Goal: Information Seeking & Learning: Learn about a topic

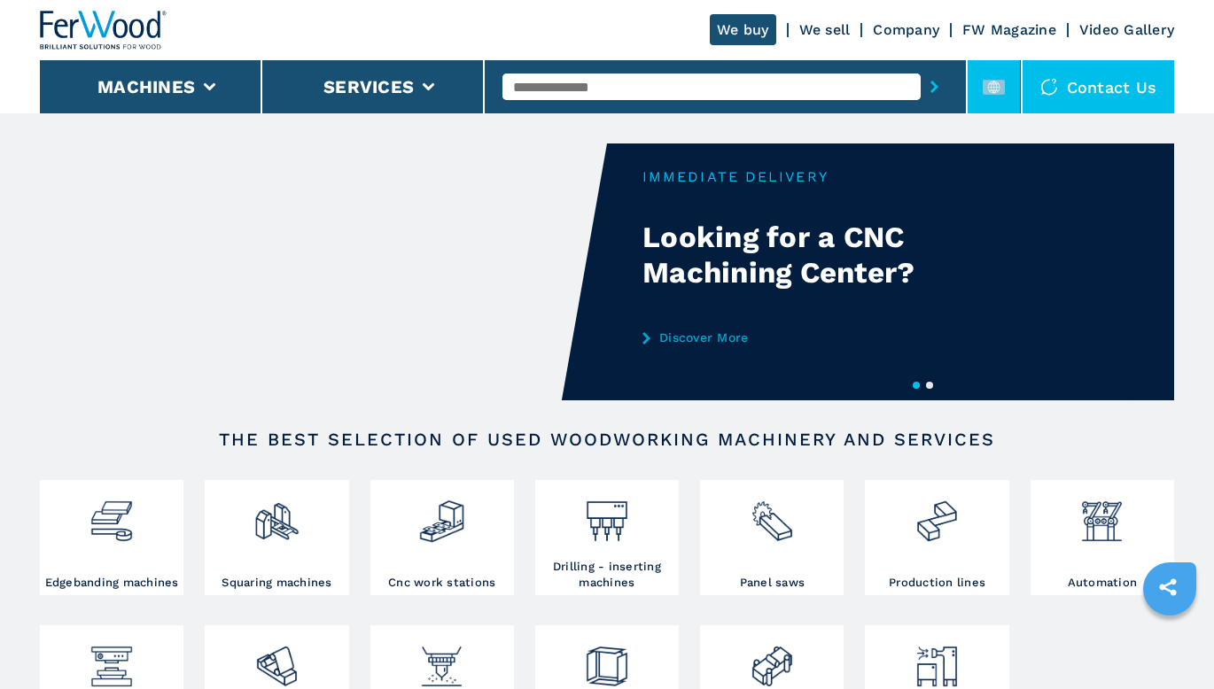
click at [1004, 90] on rect at bounding box center [993, 87] width 22 height 15
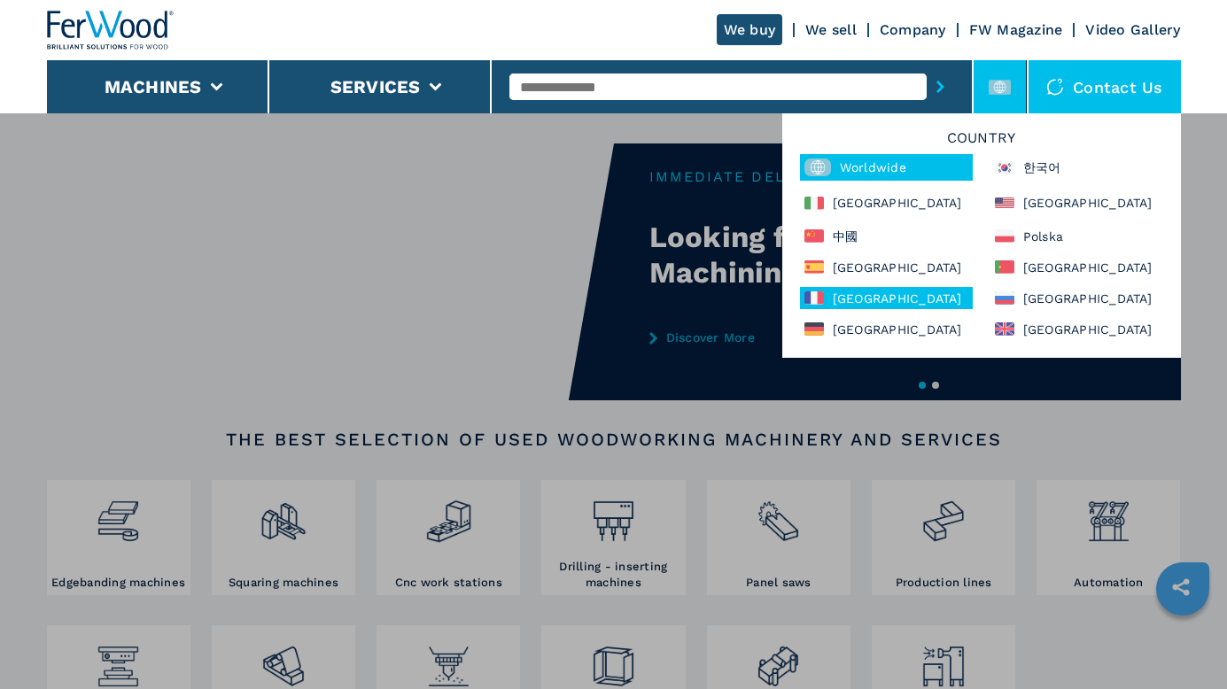
click at [852, 299] on div "[GEOGRAPHIC_DATA]" at bounding box center [886, 298] width 173 height 22
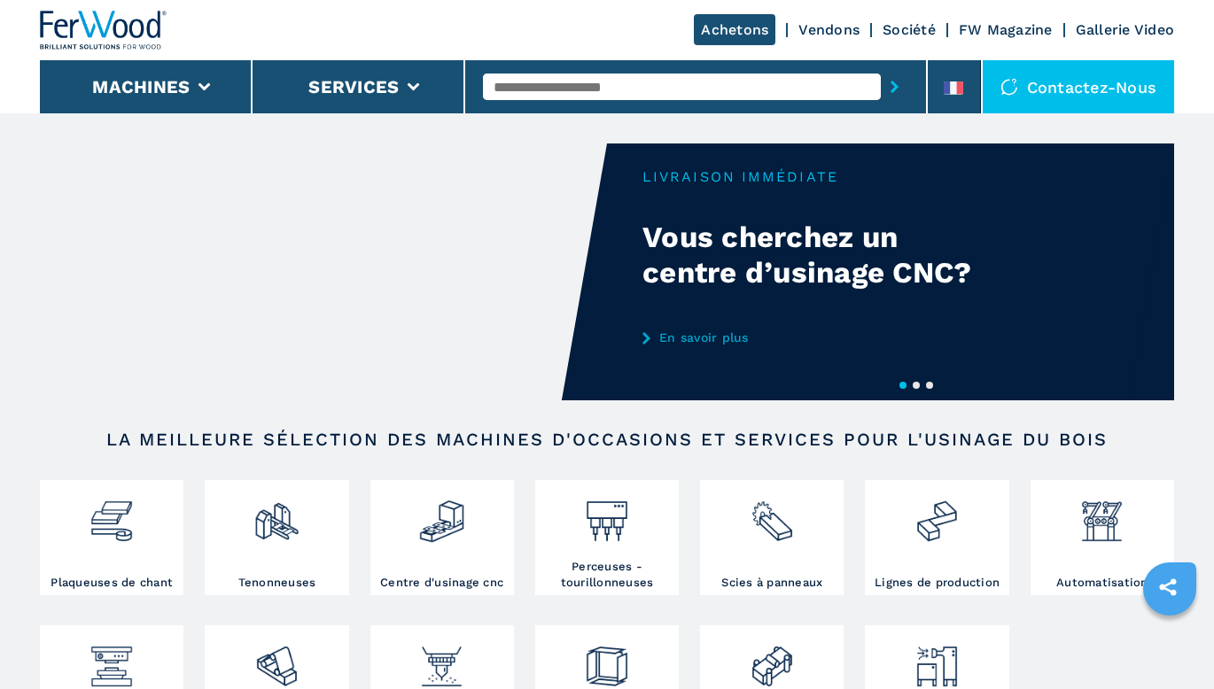
click at [674, 84] on input "text" at bounding box center [682, 87] width 398 height 27
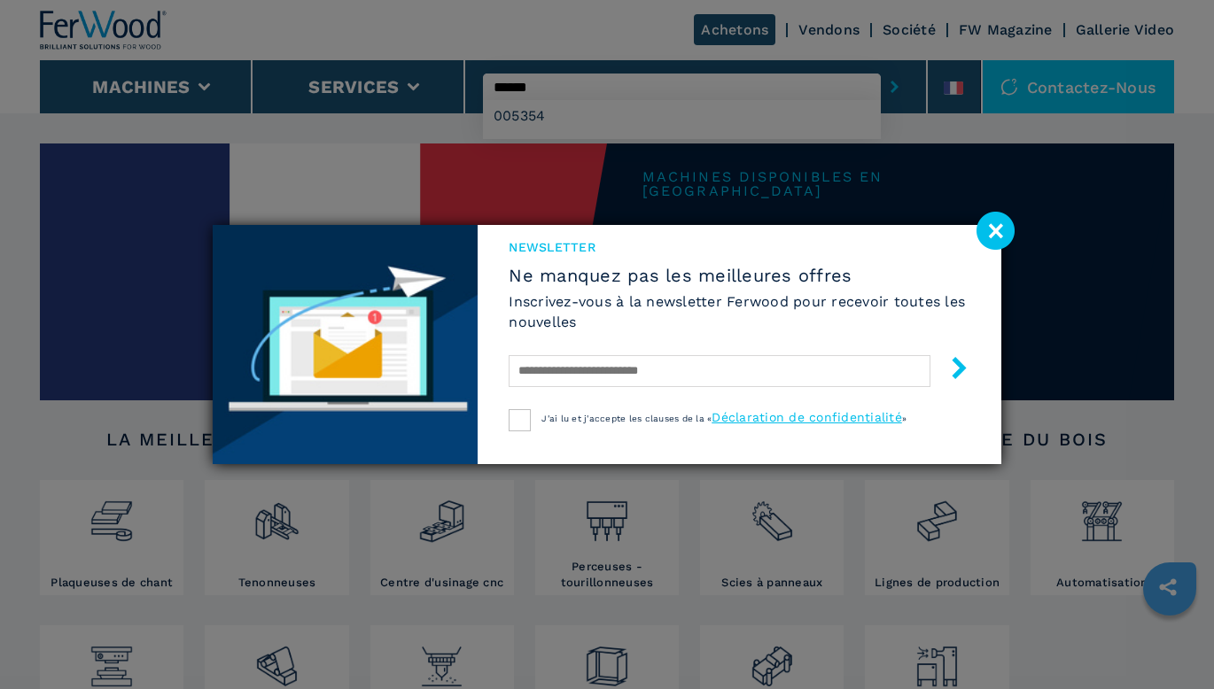
type input "******"
click at [530, 116] on div "Newsletter Ne manquez pas les meilleures offres Inscrivez-vous à la newsletter …" at bounding box center [607, 344] width 1214 height 689
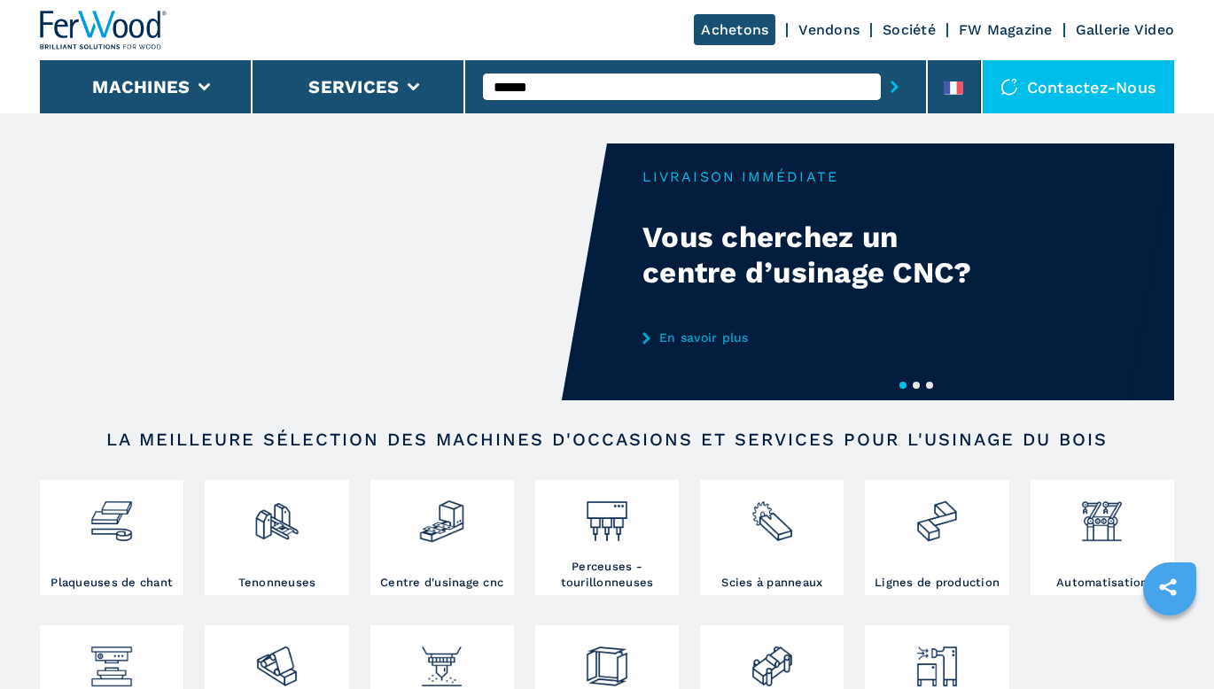
click at [892, 85] on icon "submit-button" at bounding box center [894, 87] width 8 height 12
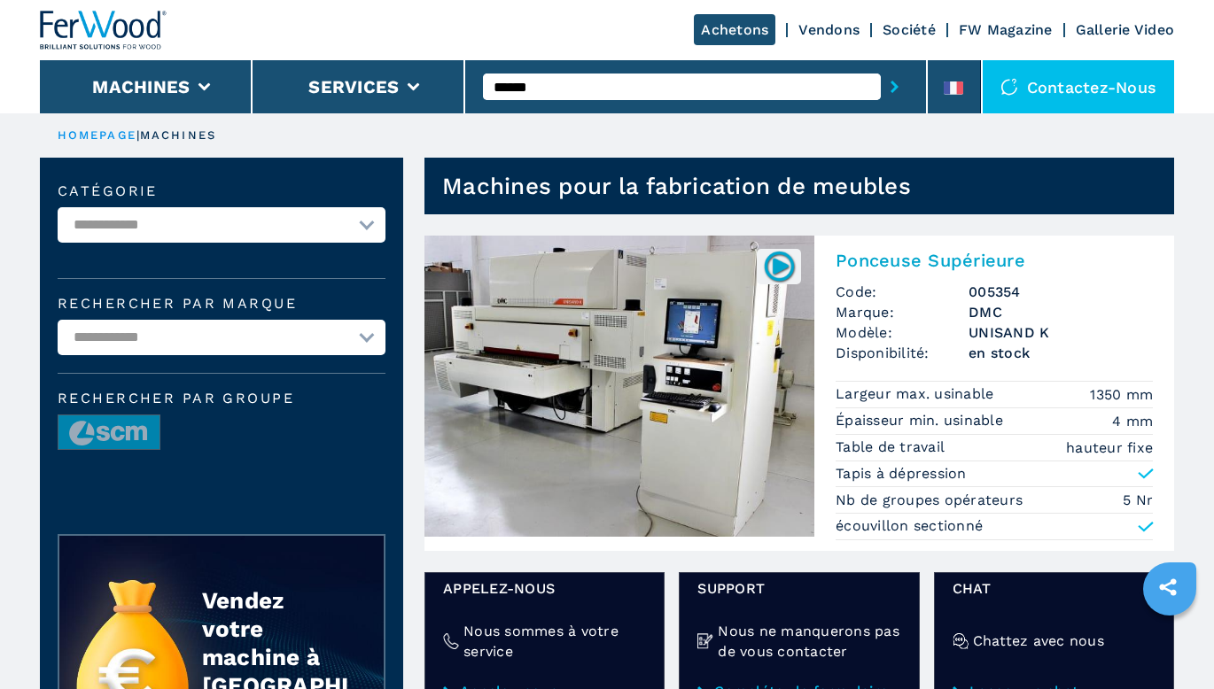
click at [714, 384] on img at bounding box center [619, 386] width 390 height 301
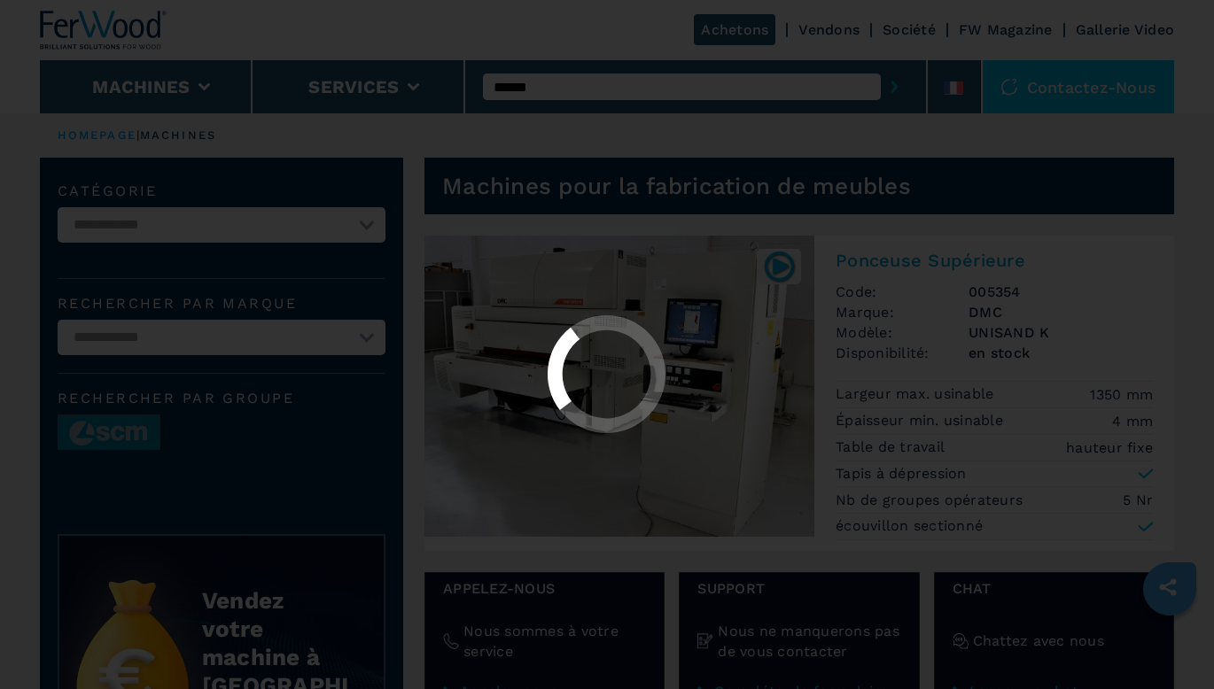
click at [717, 389] on div at bounding box center [607, 375] width 1183 height 121
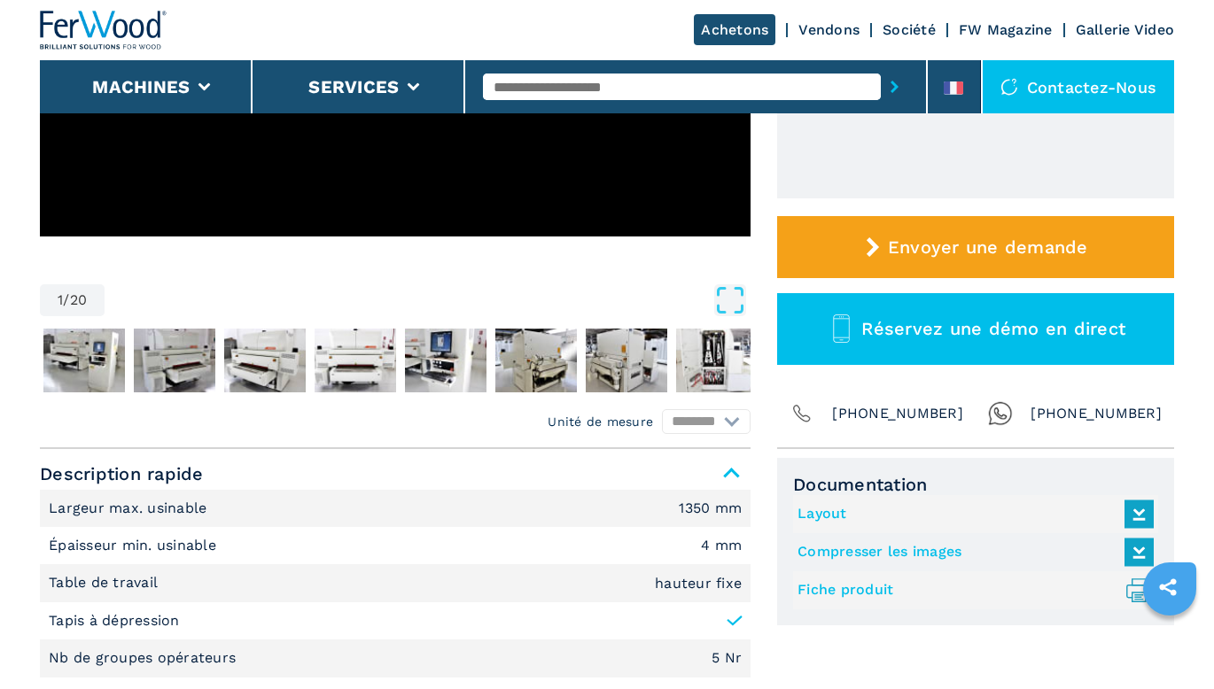
scroll to position [443, 0]
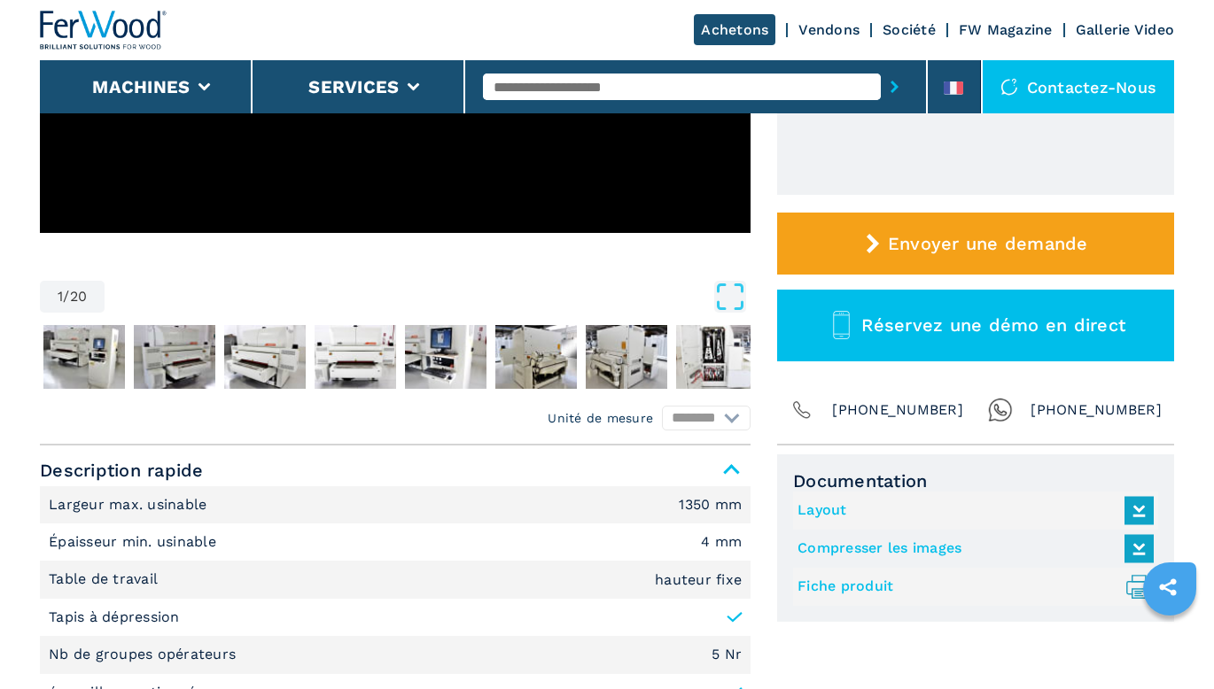
click at [826, 587] on link "Fiche produit .prefix__st0{stroke-linecap:round;stroke-linejoin:round}.prefix__…" at bounding box center [970, 586] width 347 height 29
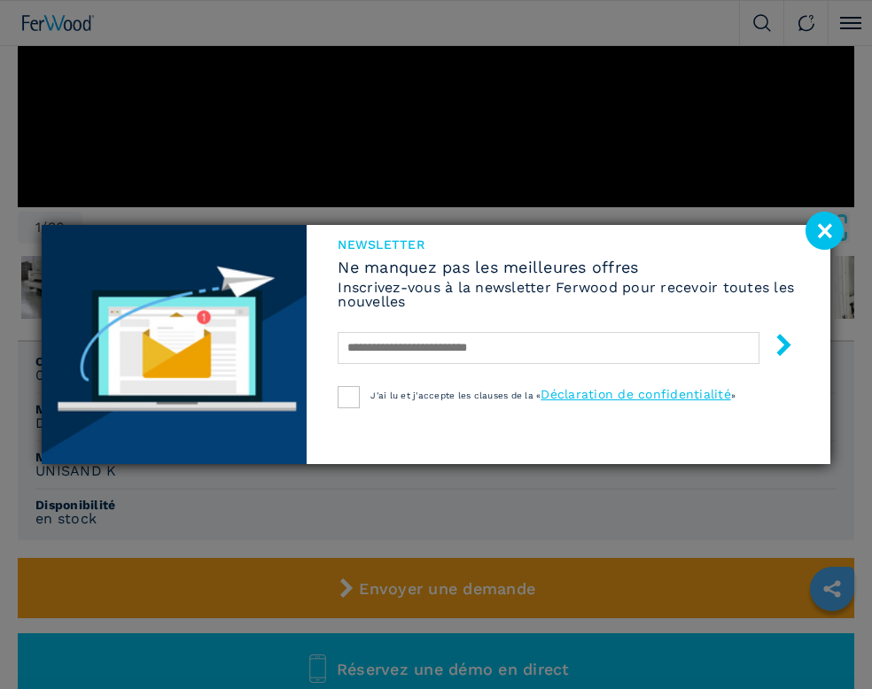
click at [822, 235] on image at bounding box center [824, 231] width 38 height 38
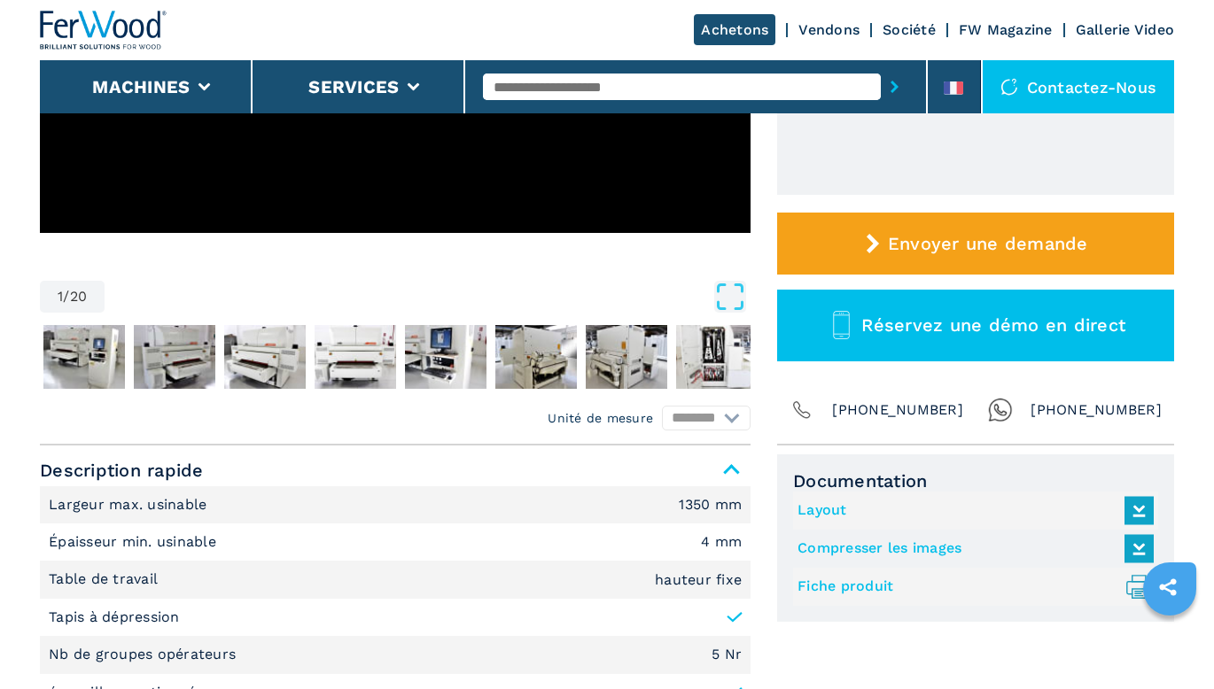
click at [942, 542] on link "Compresser les images" at bounding box center [970, 548] width 347 height 29
click at [841, 508] on link "Layout" at bounding box center [970, 510] width 347 height 29
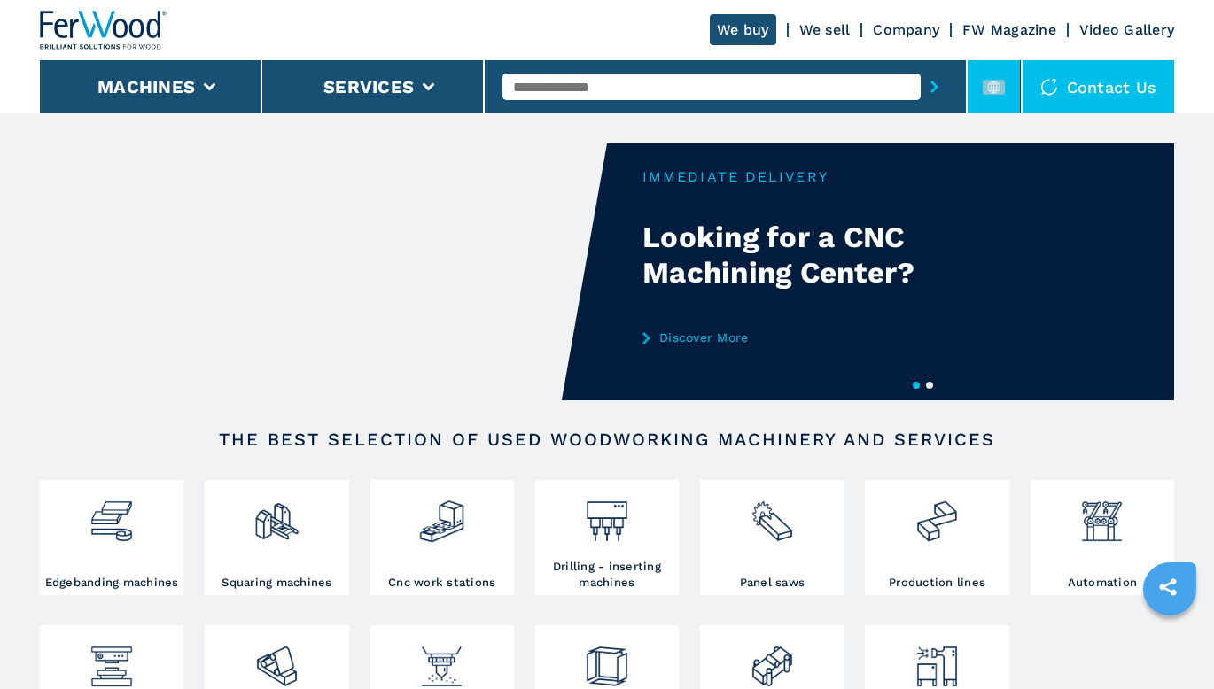
click at [997, 85] on icon at bounding box center [993, 87] width 22 height 22
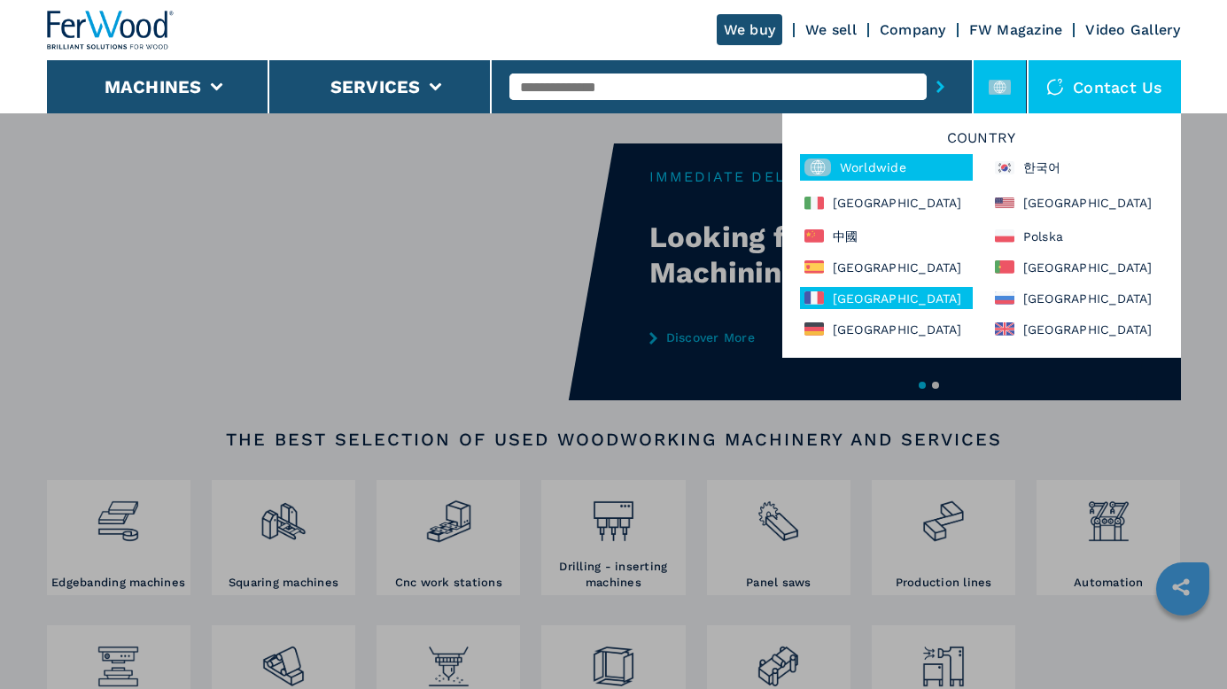
click at [853, 296] on div "[GEOGRAPHIC_DATA]" at bounding box center [886, 298] width 173 height 22
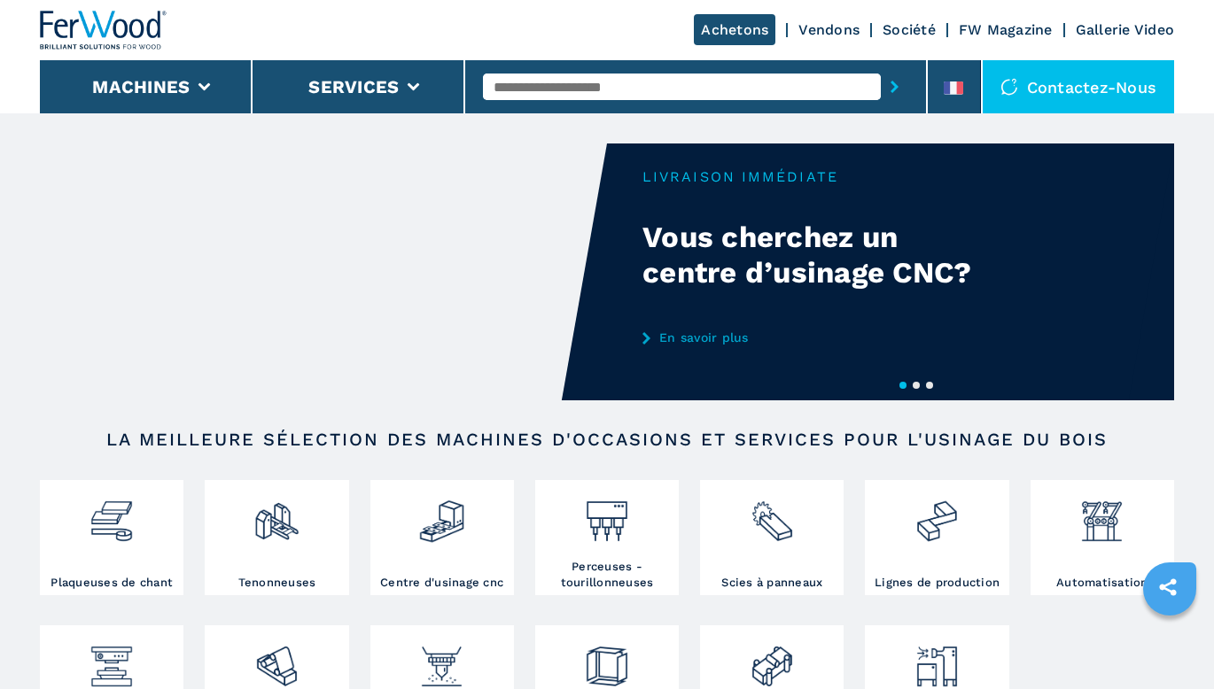
drag, startPoint x: 783, startPoint y: 82, endPoint x: 795, endPoint y: 83, distance: 11.5
click at [784, 83] on input "text" at bounding box center [682, 87] width 398 height 27
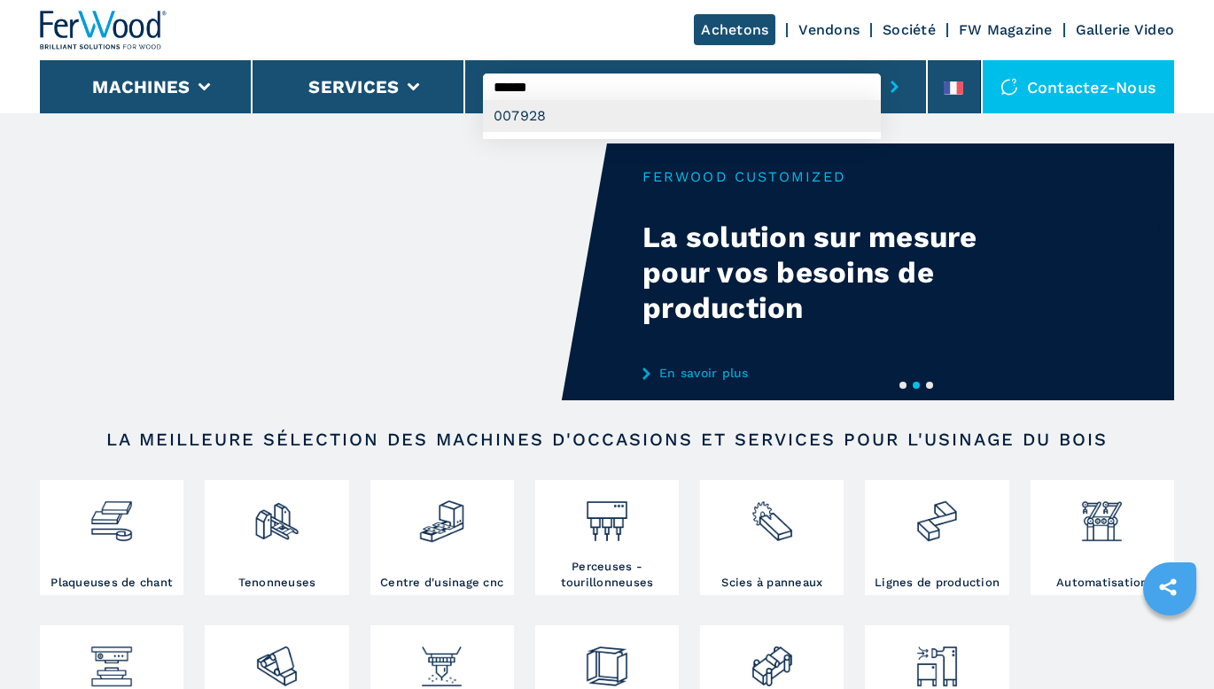
type input "******"
click at [744, 117] on div "007928" at bounding box center [682, 116] width 398 height 32
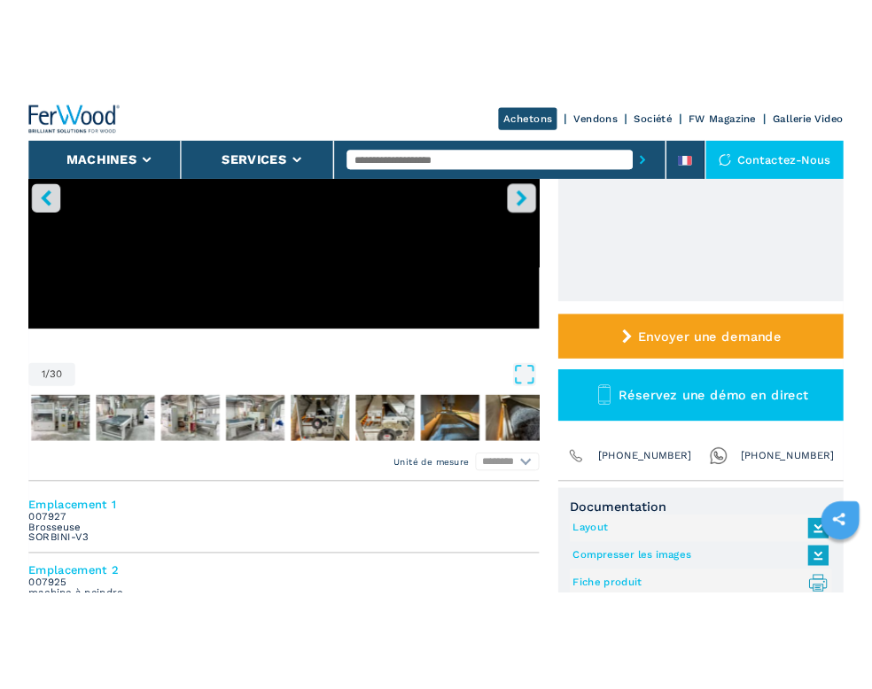
scroll to position [443, 0]
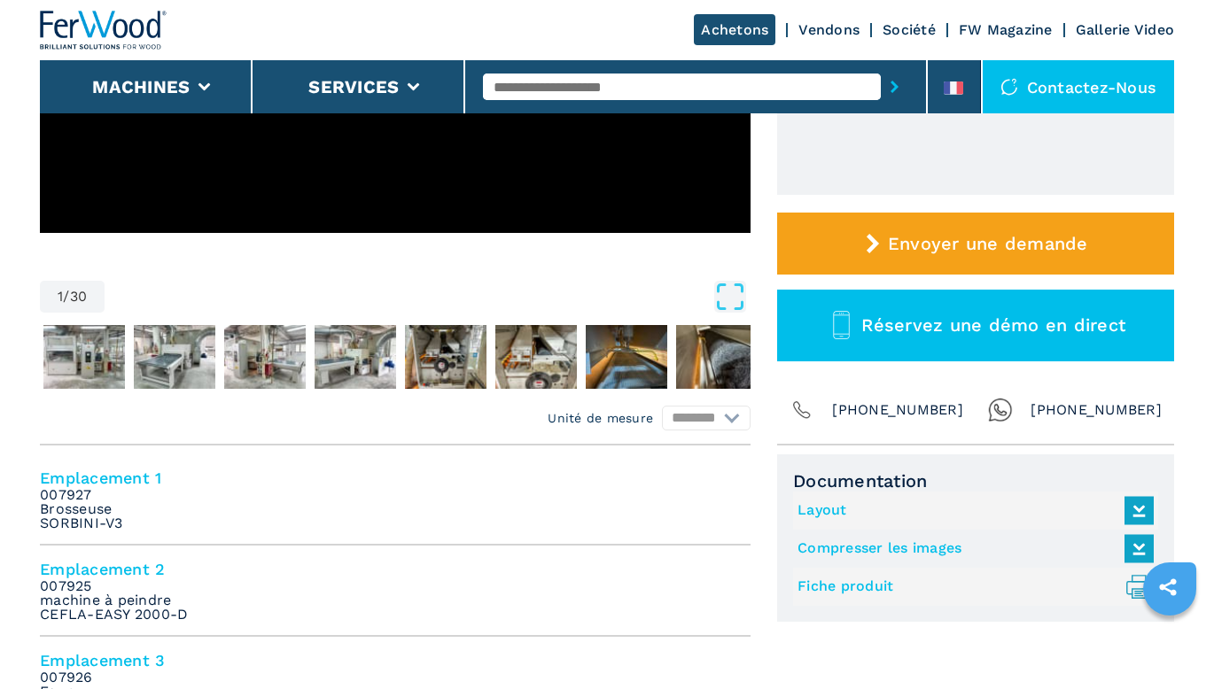
click at [848, 587] on link "Fiche produit .prefix__st0{stroke-linecap:round;stroke-linejoin:round}.prefix__…" at bounding box center [970, 586] width 347 height 29
click at [883, 547] on link "Compresser les images" at bounding box center [970, 548] width 347 height 29
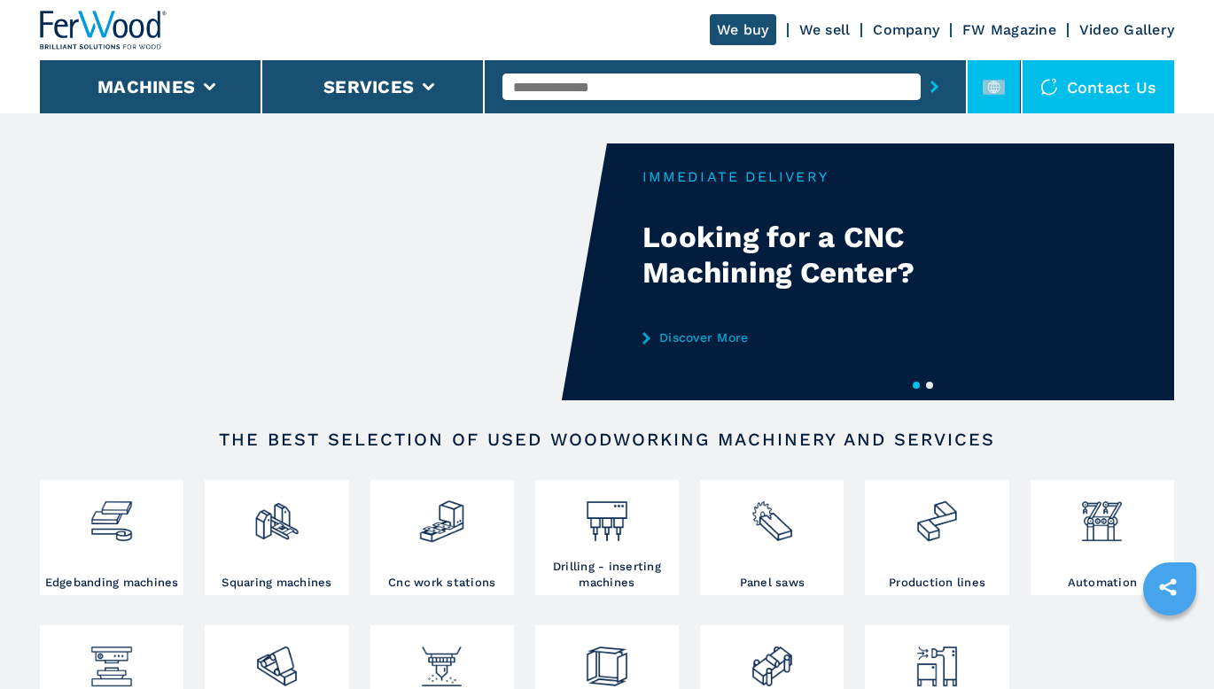
click at [993, 80] on rect at bounding box center [993, 87] width 22 height 15
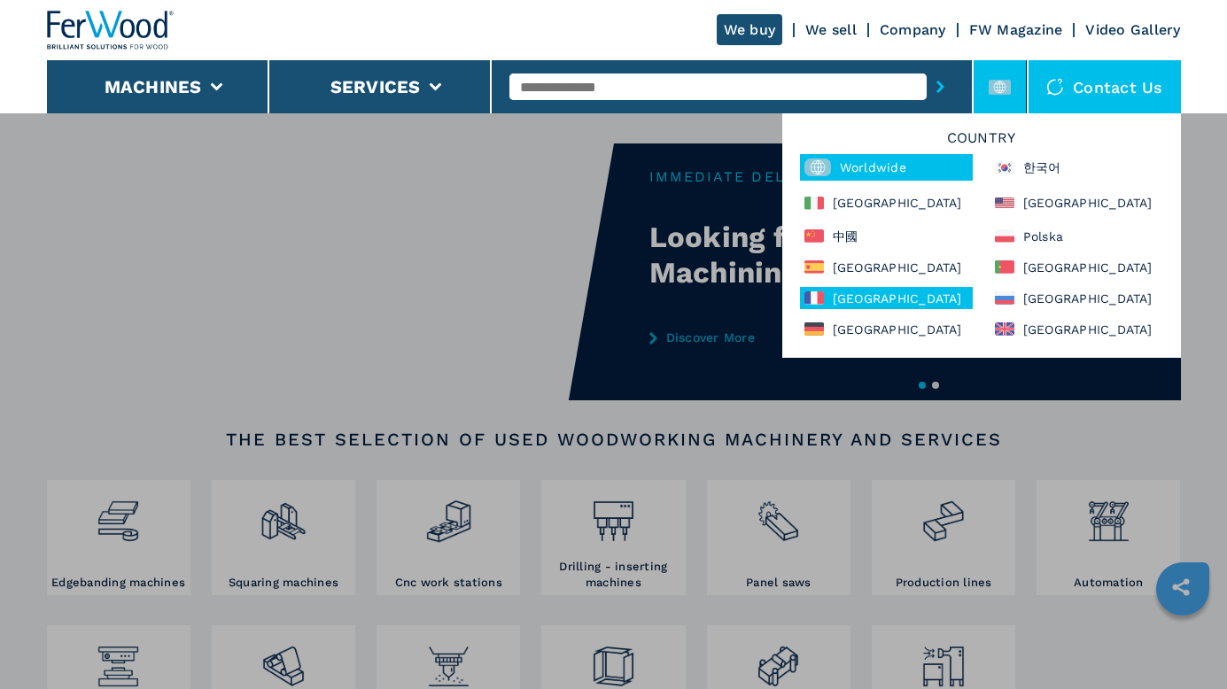
click at [883, 294] on div "France" at bounding box center [886, 298] width 173 height 22
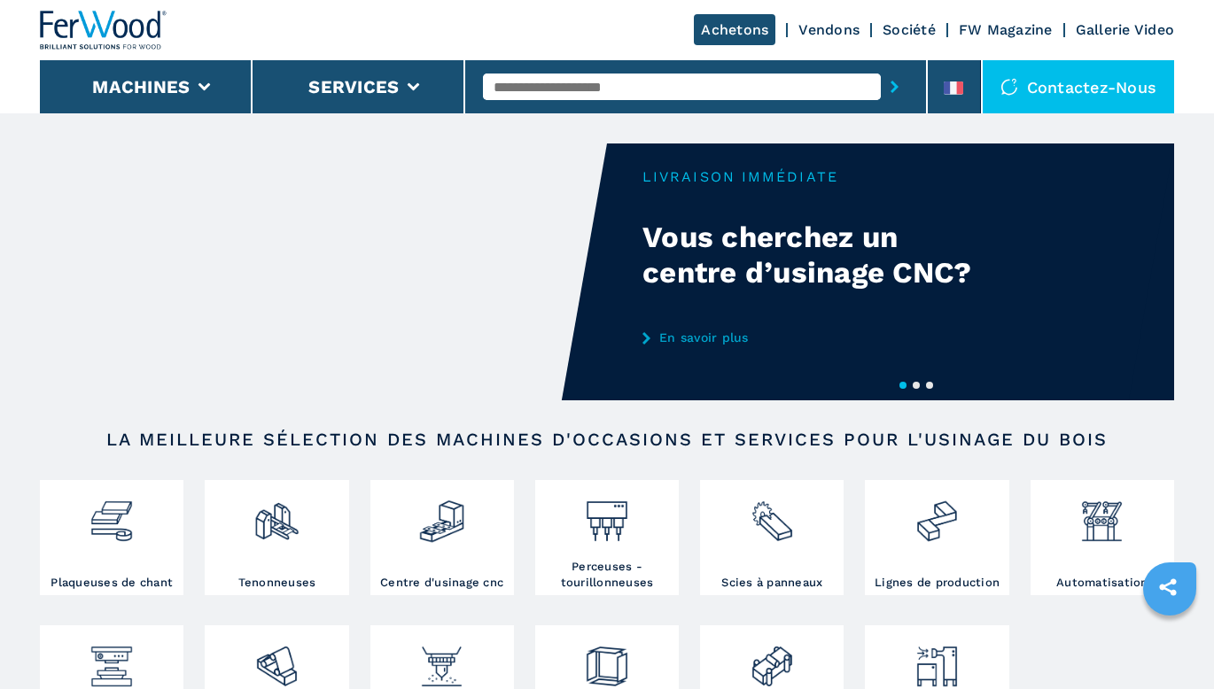
click at [648, 84] on input "text" at bounding box center [682, 87] width 398 height 27
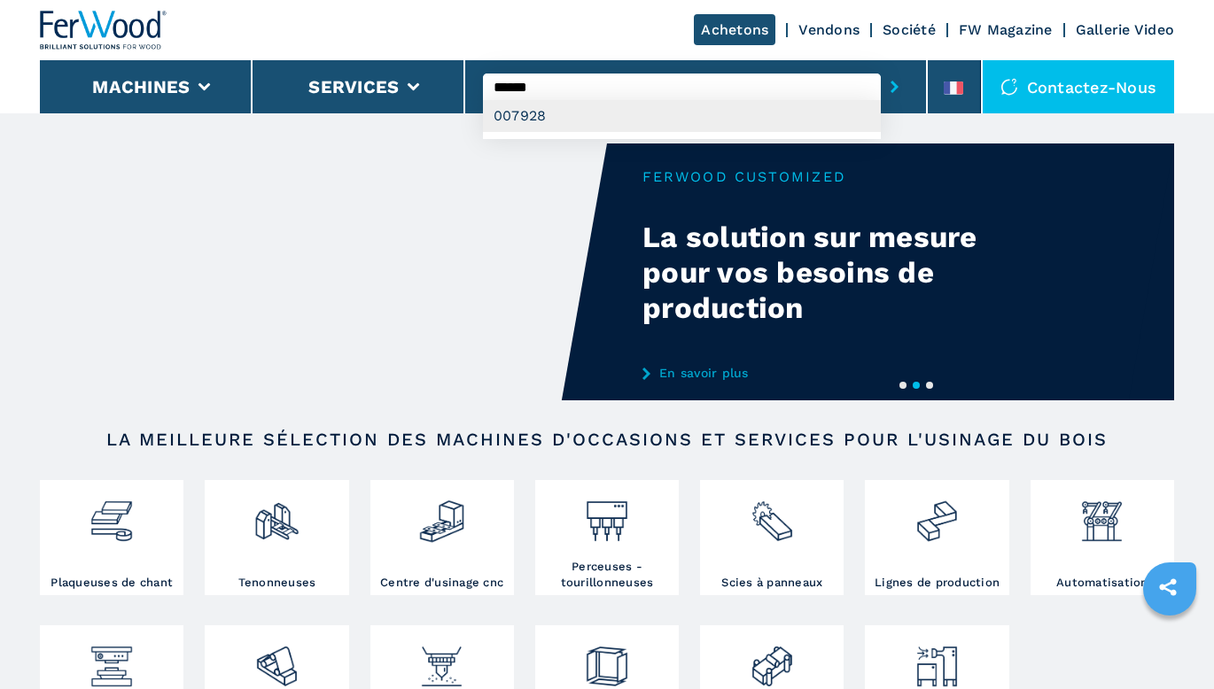
type input "******"
click at [635, 110] on div "007928" at bounding box center [682, 116] width 398 height 32
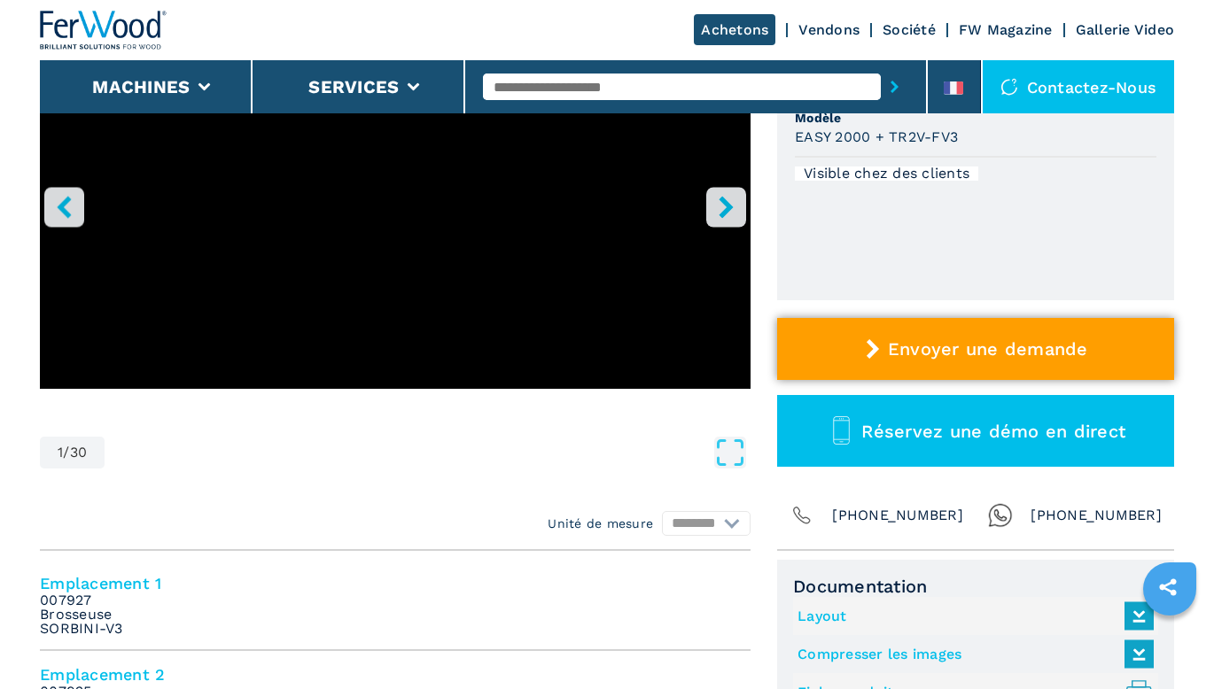
scroll to position [354, 0]
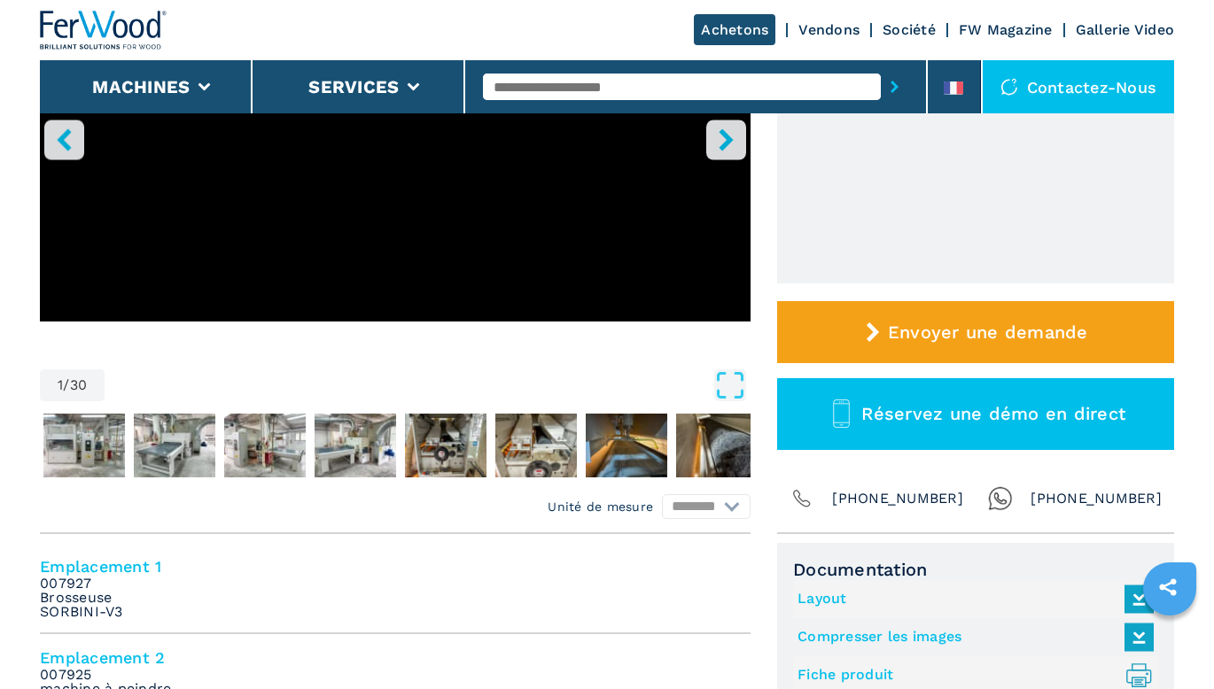
click at [827, 598] on link "Layout" at bounding box center [970, 599] width 347 height 29
